Goal: Book appointment/travel/reservation

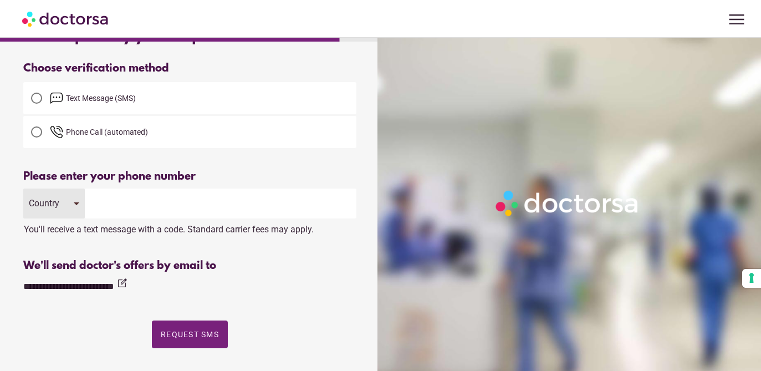
scroll to position [56, 0]
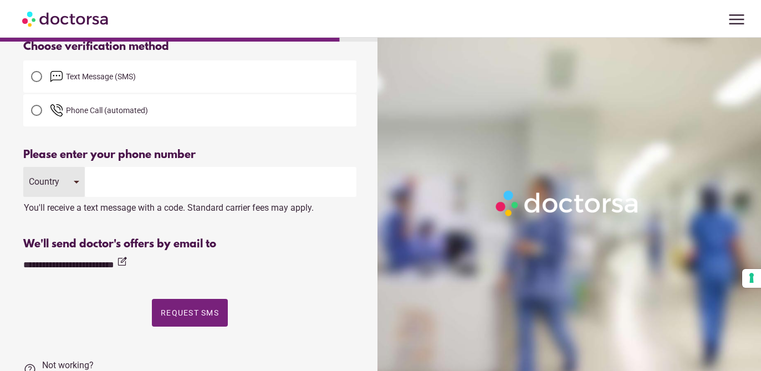
click at [146, 189] on input "tel" at bounding box center [220, 182] width 271 height 30
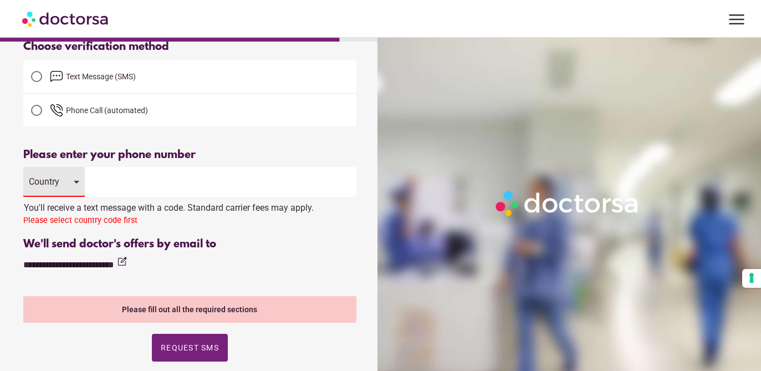
click at [158, 185] on input "tel" at bounding box center [220, 182] width 271 height 30
click at [132, 181] on input "tel" at bounding box center [220, 182] width 271 height 30
click at [113, 277] on div "Please enter a valid email address" at bounding box center [189, 281] width 333 height 14
click at [74, 186] on div "Country" at bounding box center [53, 182] width 61 height 30
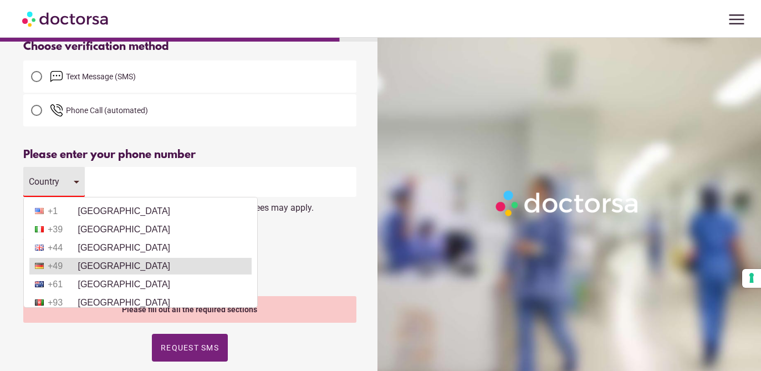
click at [101, 265] on li "+49 [GEOGRAPHIC_DATA]" at bounding box center [140, 266] width 222 height 17
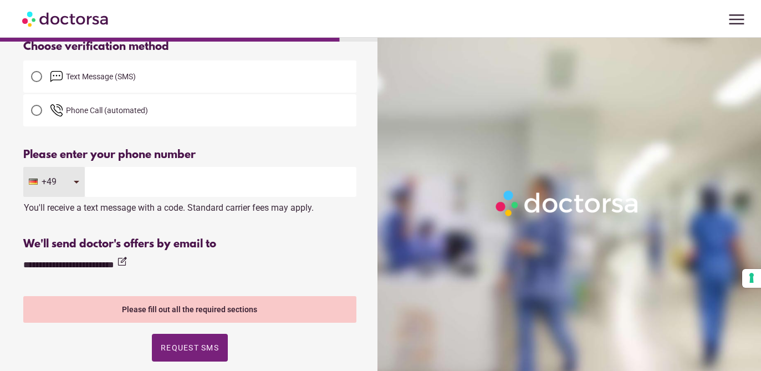
click at [121, 192] on input "tel" at bounding box center [220, 182] width 271 height 30
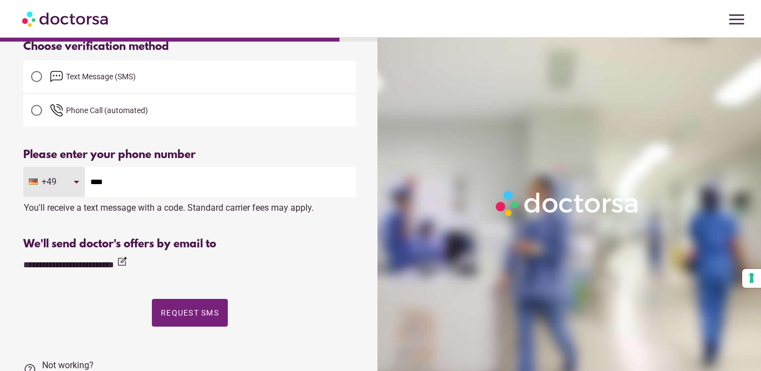
type input "**********"
click at [184, 318] on span "button" at bounding box center [190, 313] width 76 height 28
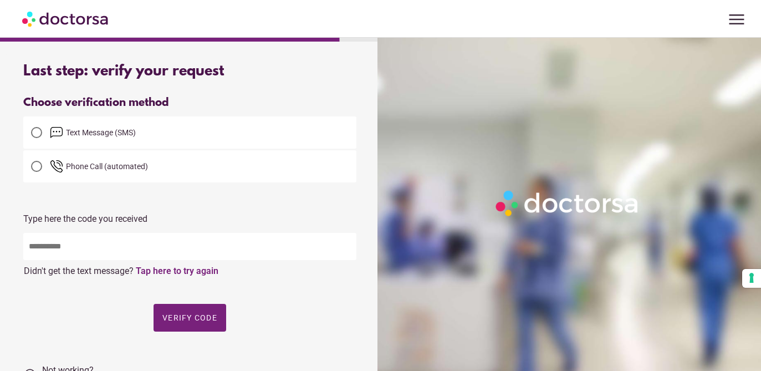
click at [129, 251] on input "text" at bounding box center [189, 246] width 333 height 27
type input "*****"
click at [209, 315] on span "Verify code" at bounding box center [189, 317] width 55 height 9
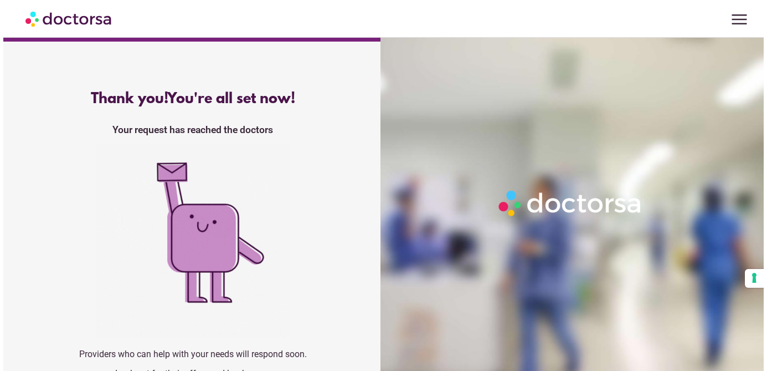
scroll to position [26, 0]
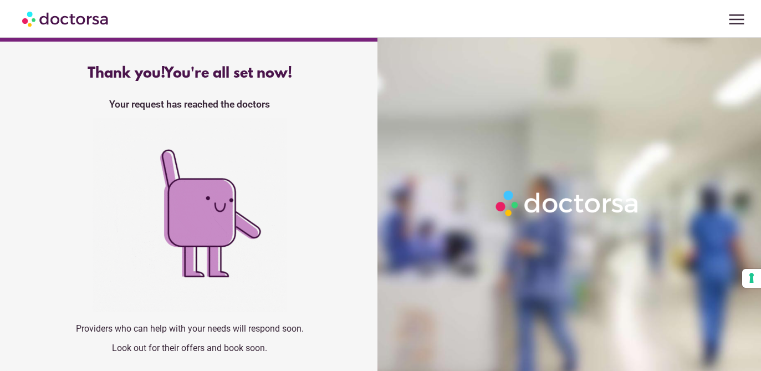
click at [736, 22] on span "menu" at bounding box center [736, 19] width 21 height 21
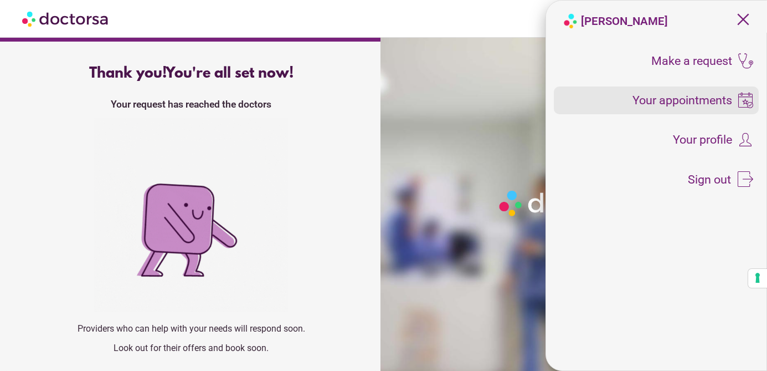
click at [699, 101] on span "Your appointments" at bounding box center [683, 100] width 100 height 12
